Goal: Find specific page/section: Find specific page/section

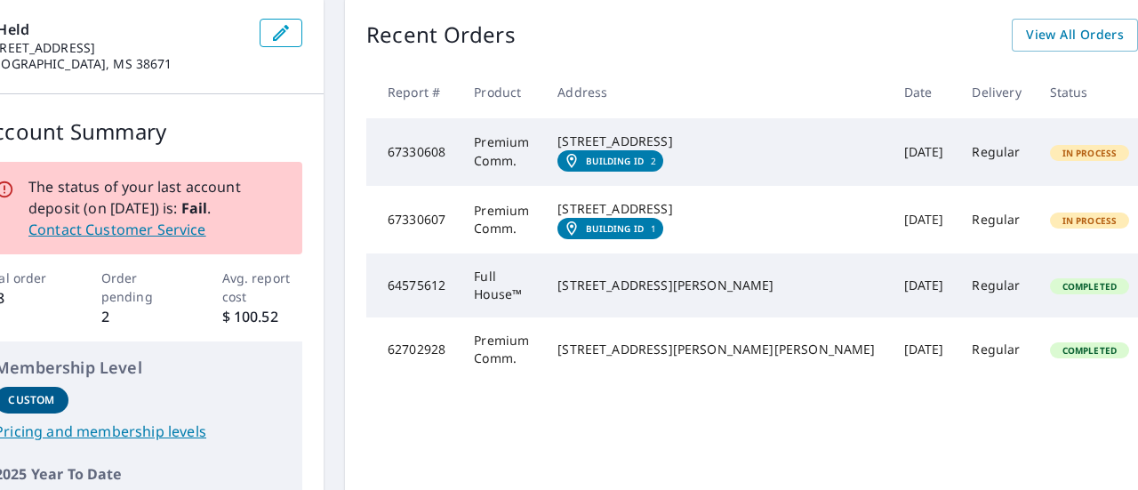
scroll to position [184, 62]
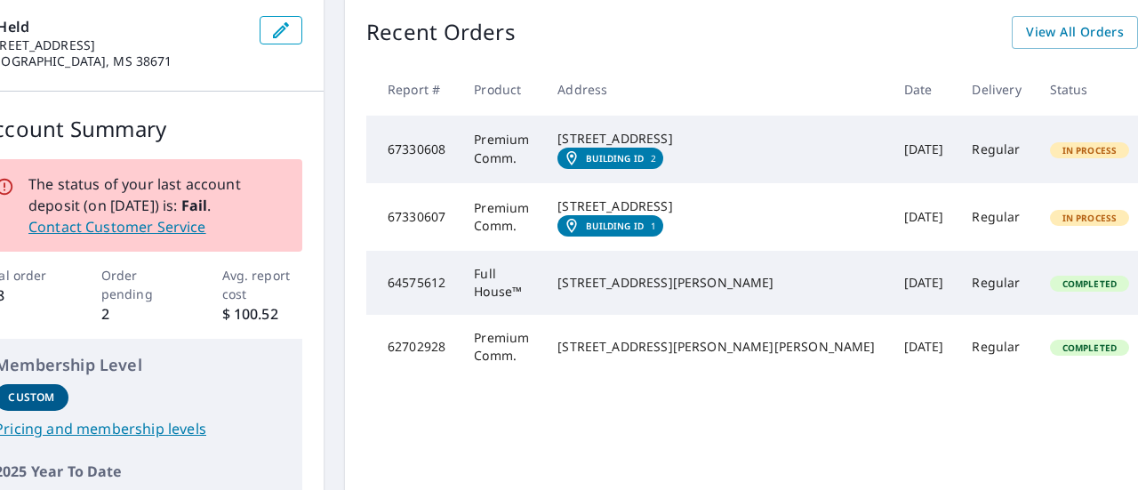
click at [635, 231] on em "Building ID" at bounding box center [615, 225] width 58 height 11
